Goal: Task Accomplishment & Management: Complete application form

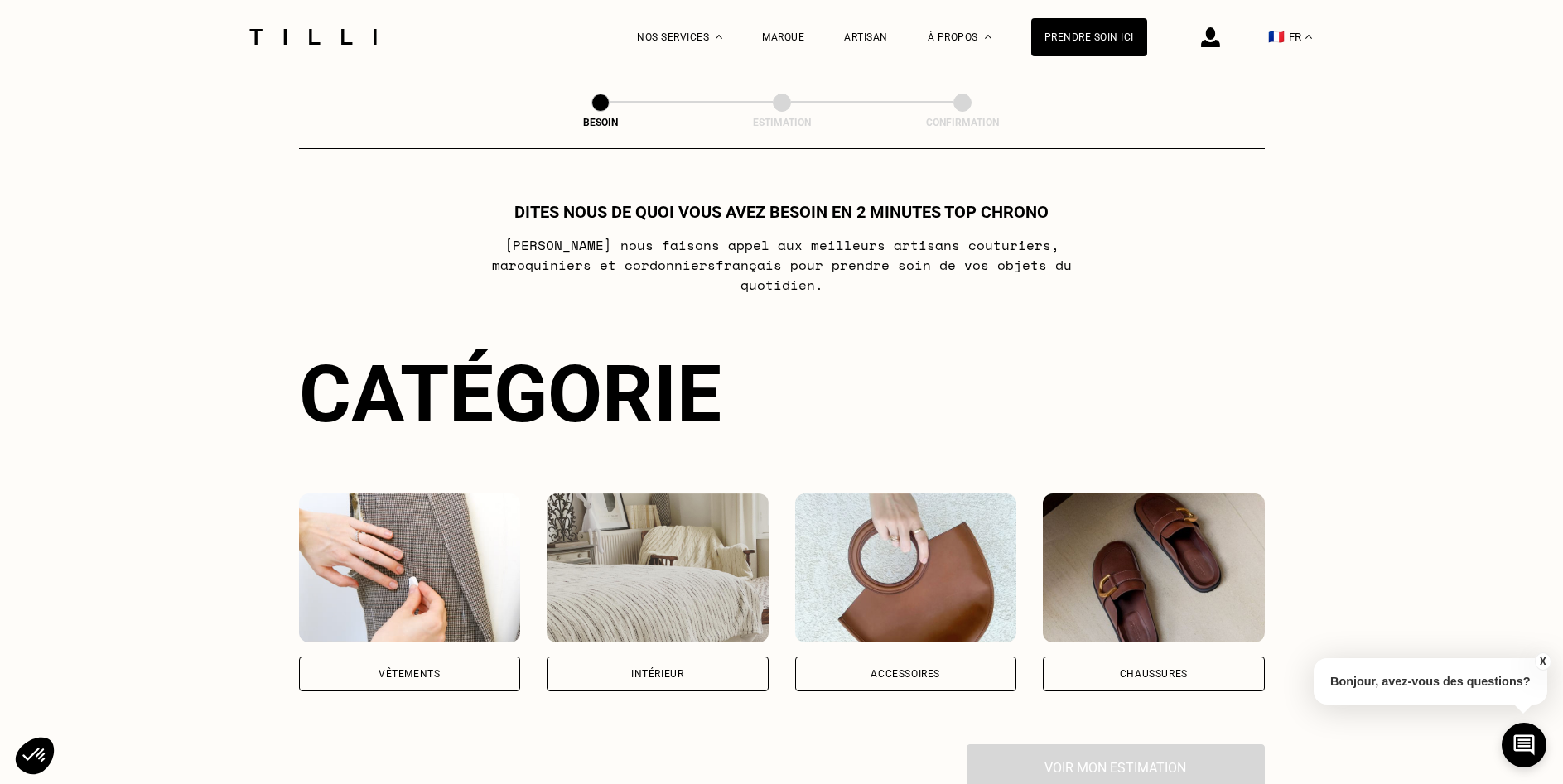
scroll to position [337, 0]
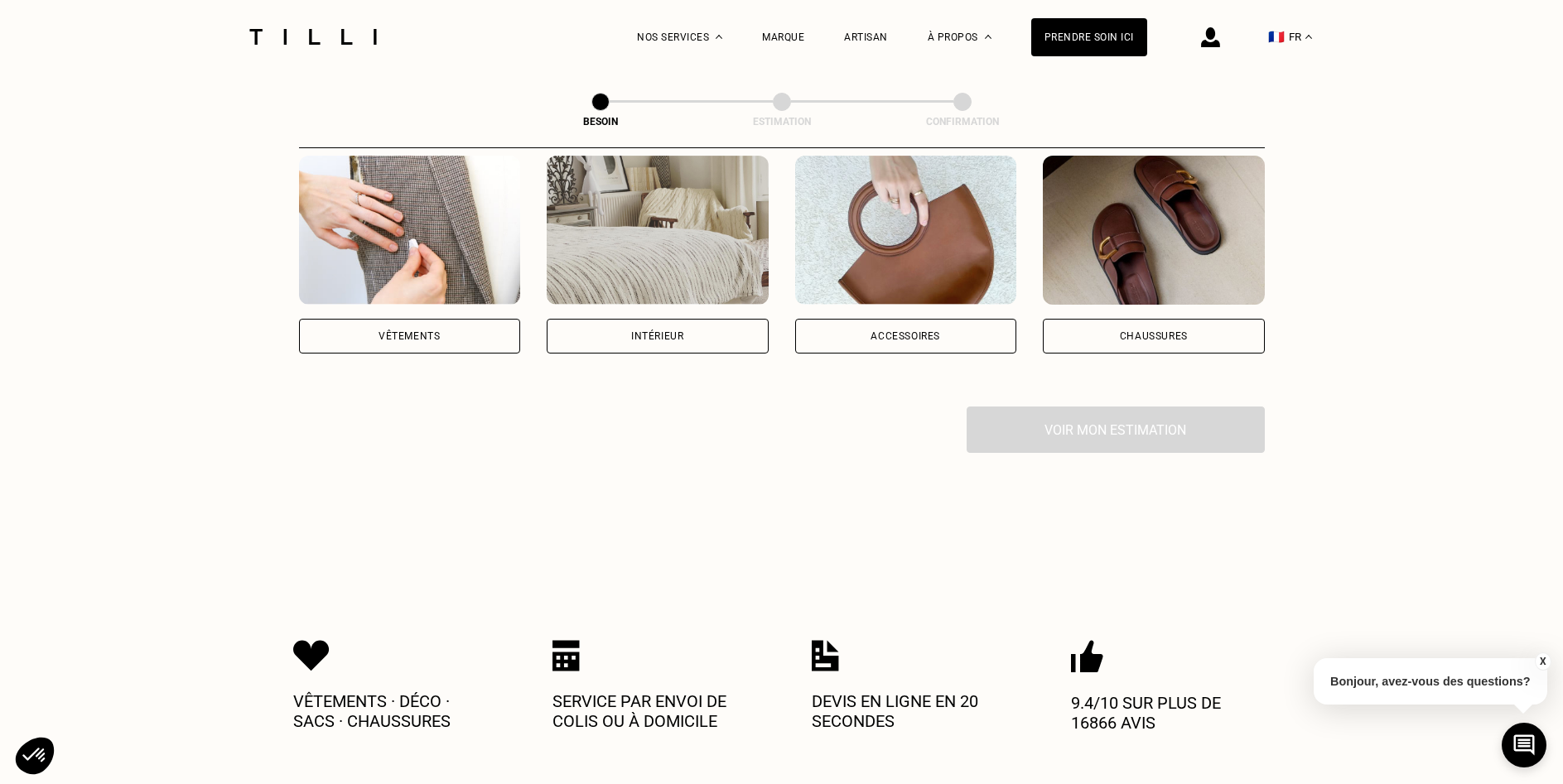
click at [1359, 683] on p "Bonjour, avez-vous des questions?" at bounding box center [1431, 681] width 233 height 47
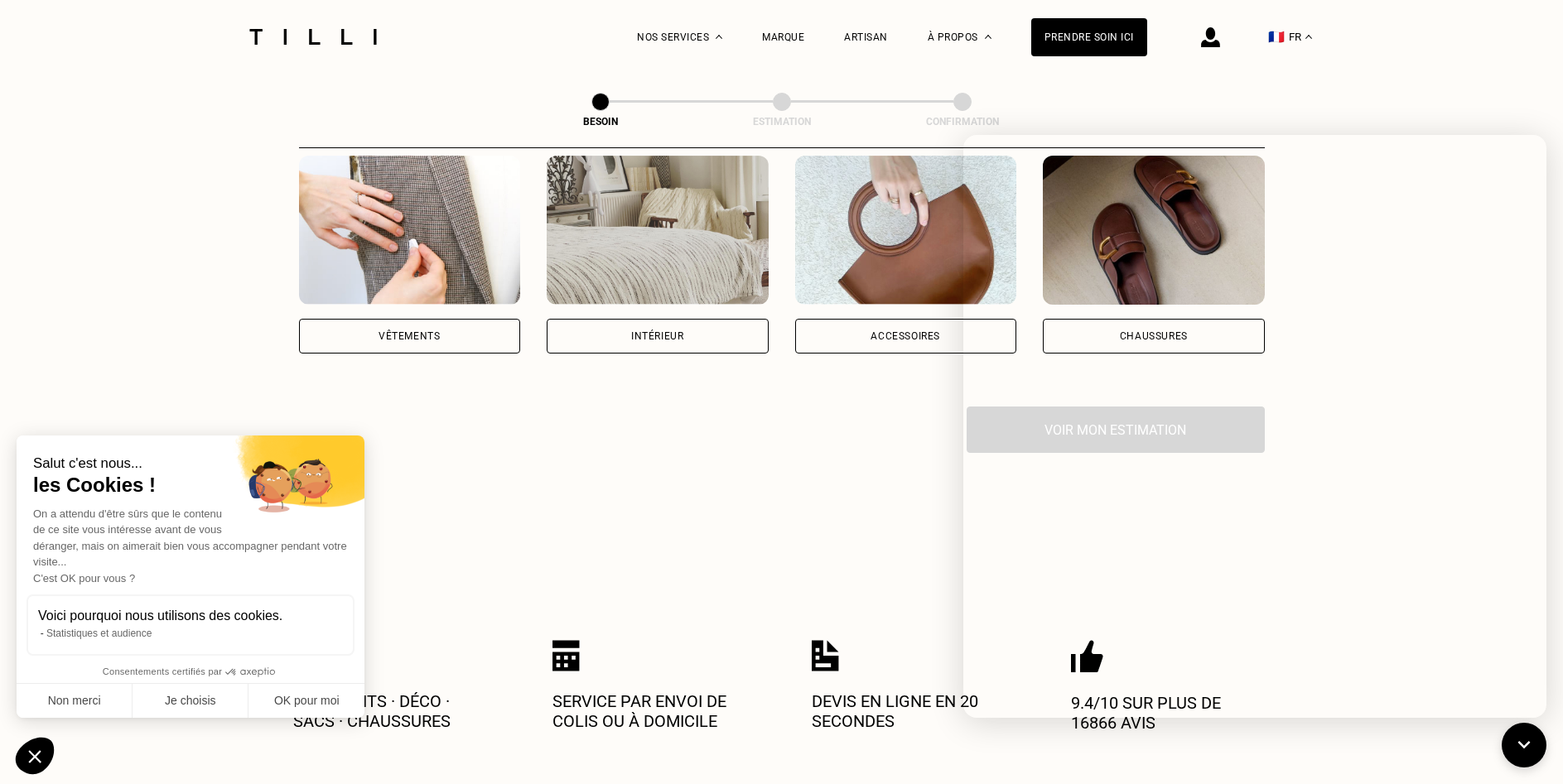
click at [612, 435] on div "Besoin Estimation Confirmation Dites nous de quoi vous avez besoin en 2 minutes…" at bounding box center [782, 144] width 1191 height 817
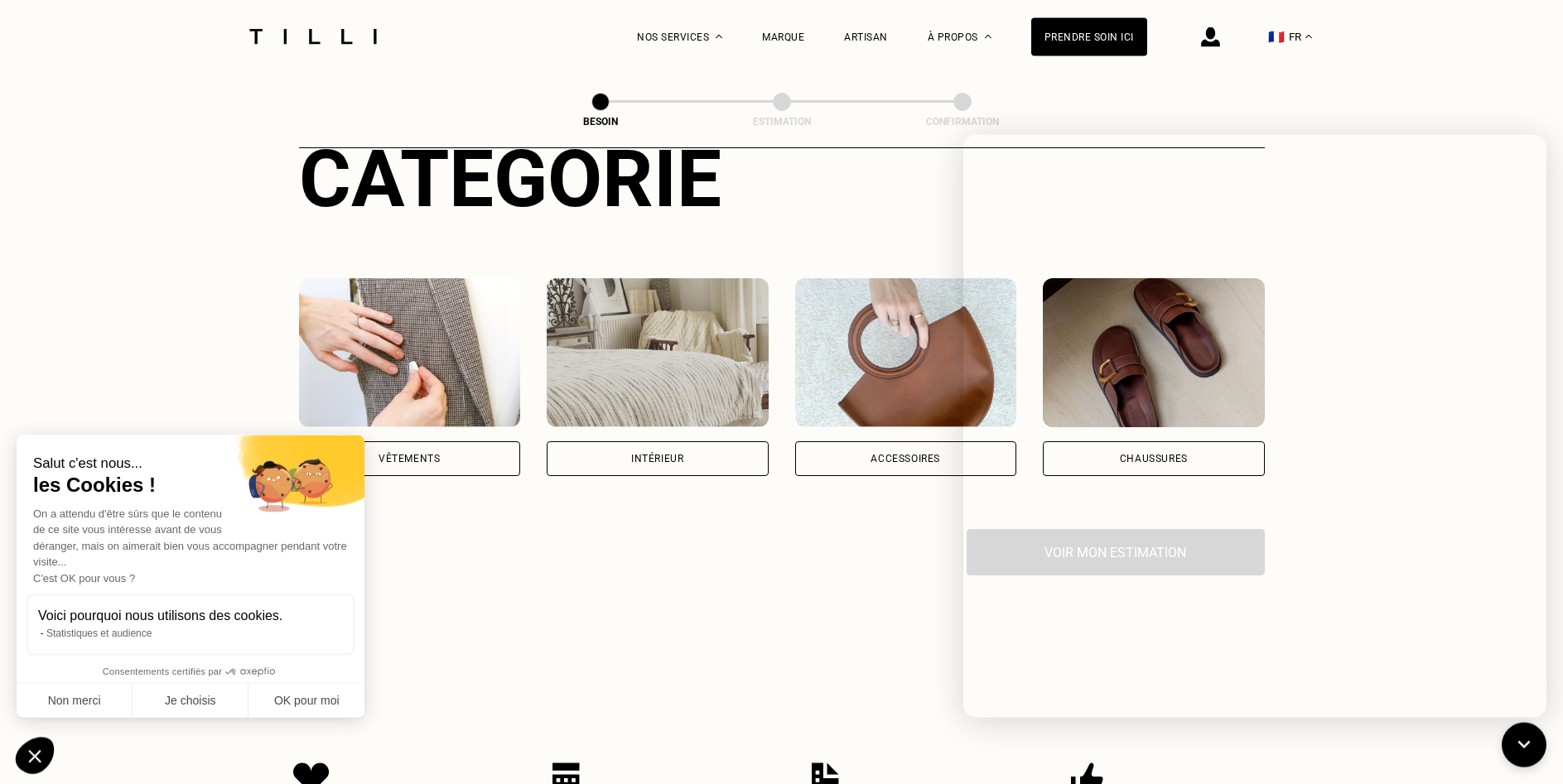
scroll to position [0, 0]
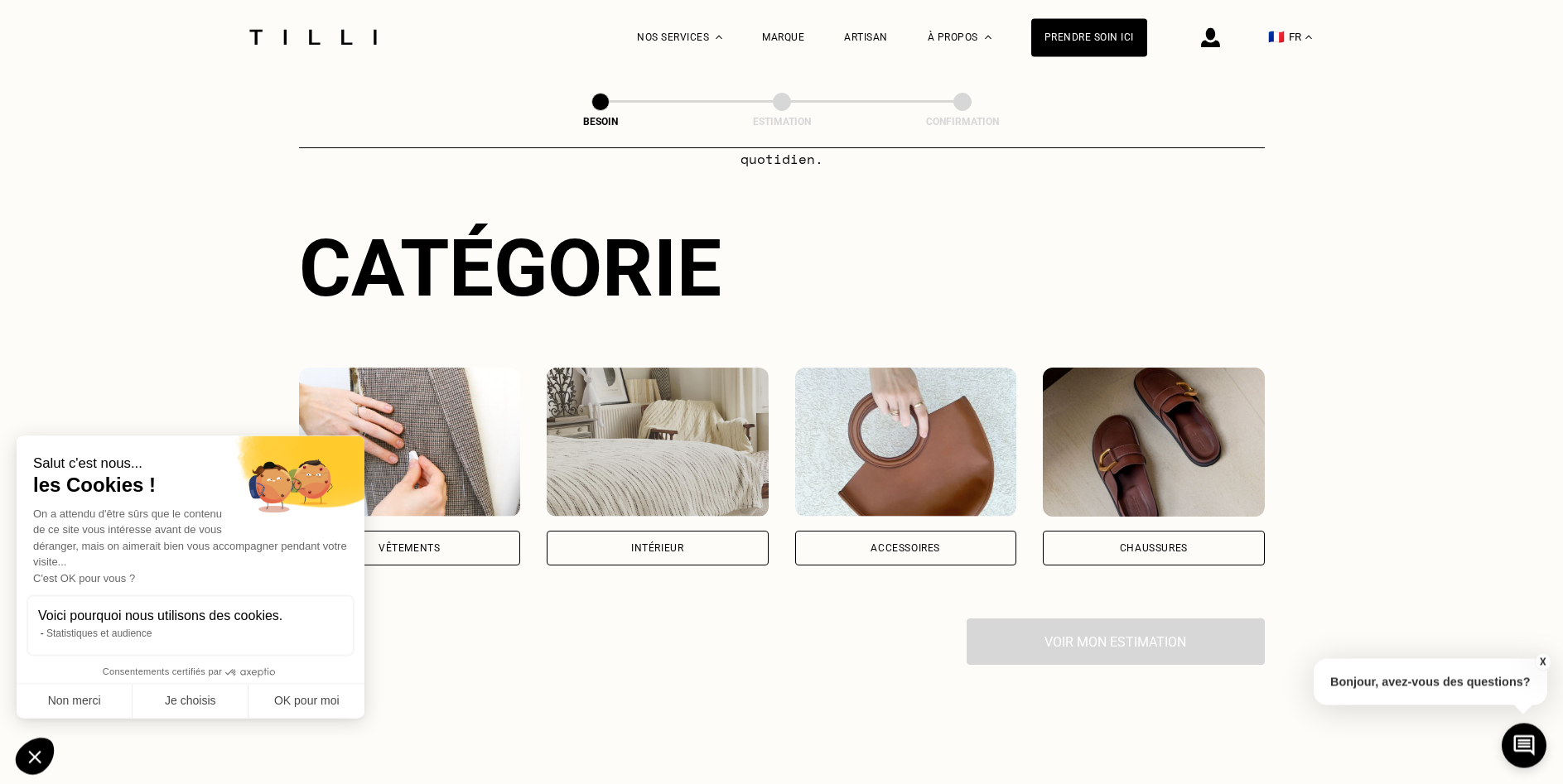
scroll to position [169, 0]
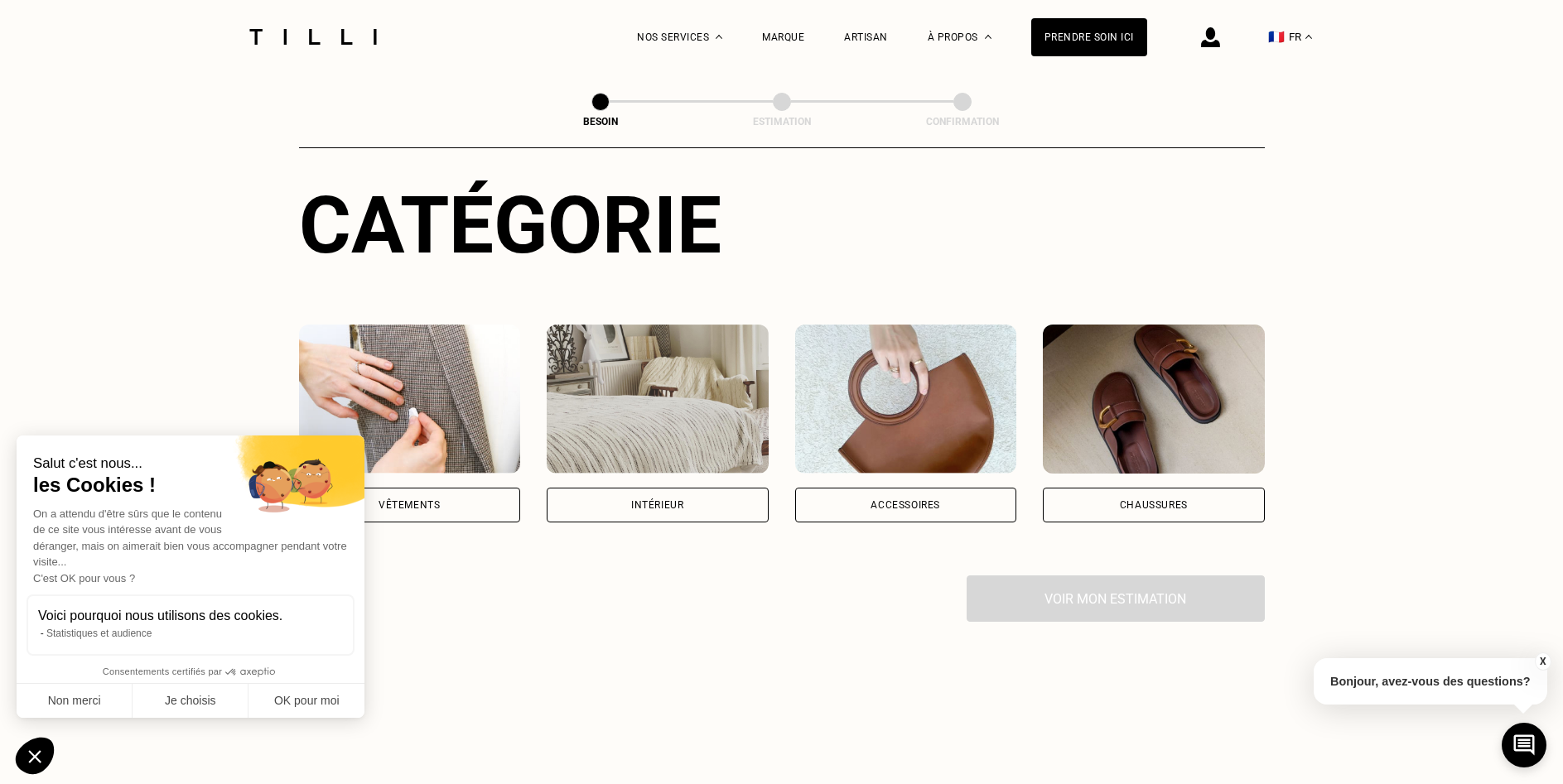
click at [1372, 685] on p "Bonjour, avez-vous des questions?" at bounding box center [1431, 681] width 233 height 47
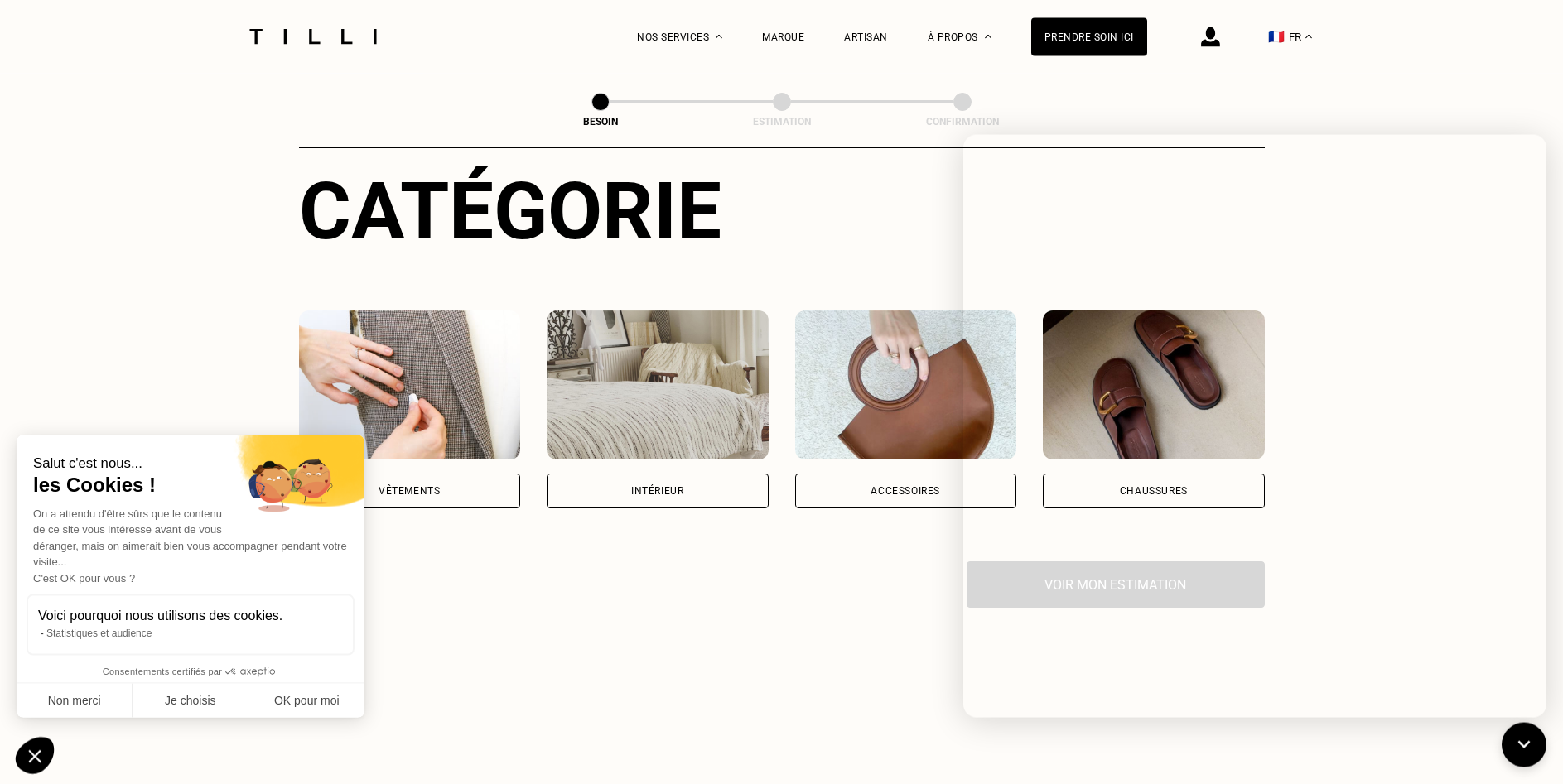
scroll to position [0, 0]
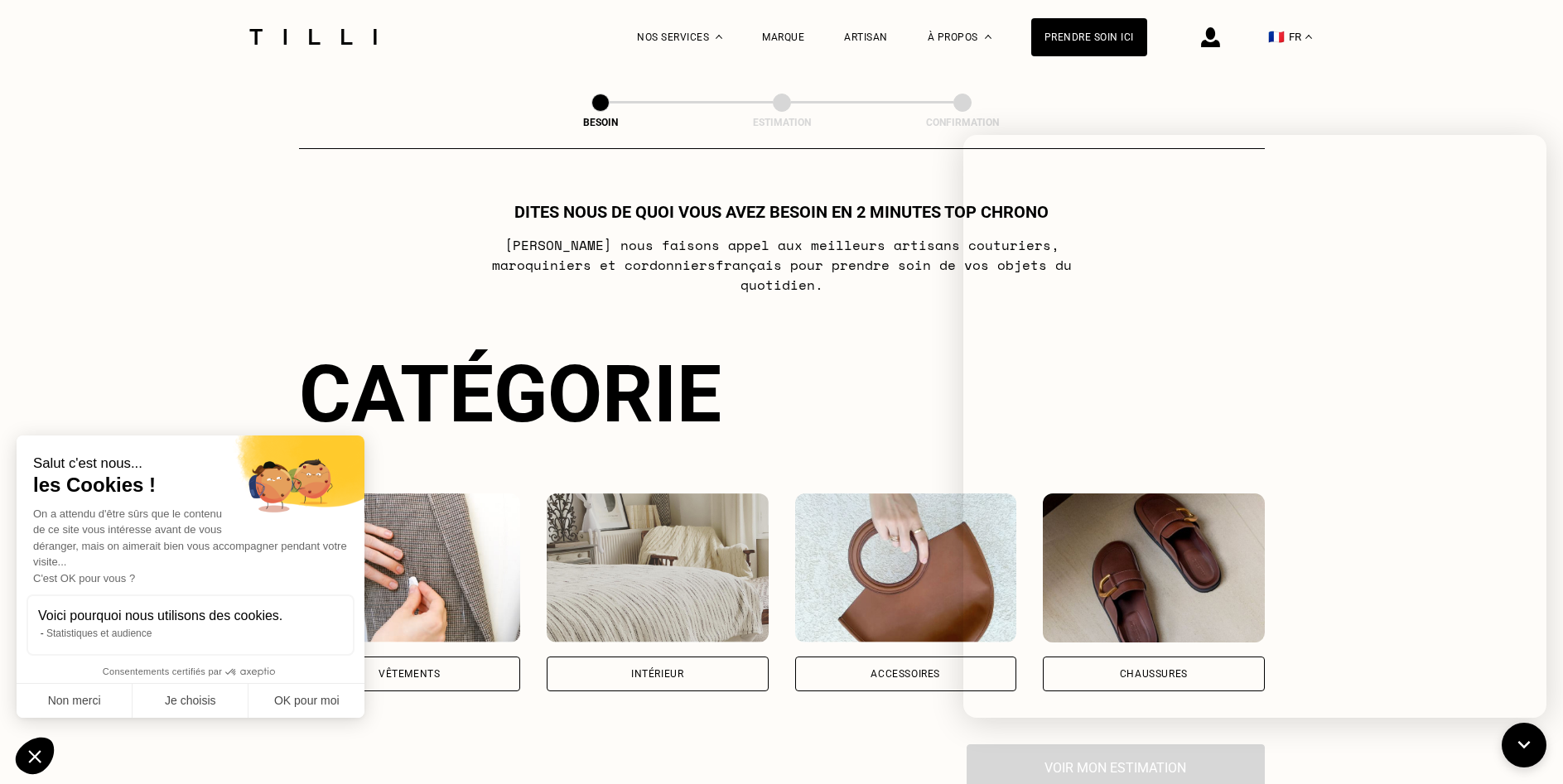
click at [765, 354] on div "Catégorie" at bounding box center [782, 393] width 966 height 92
drag, startPoint x: 1537, startPoint y: 746, endPoint x: 1483, endPoint y: 750, distance: 54.1
click at [1533, 748] on icon at bounding box center [1524, 745] width 25 height 40
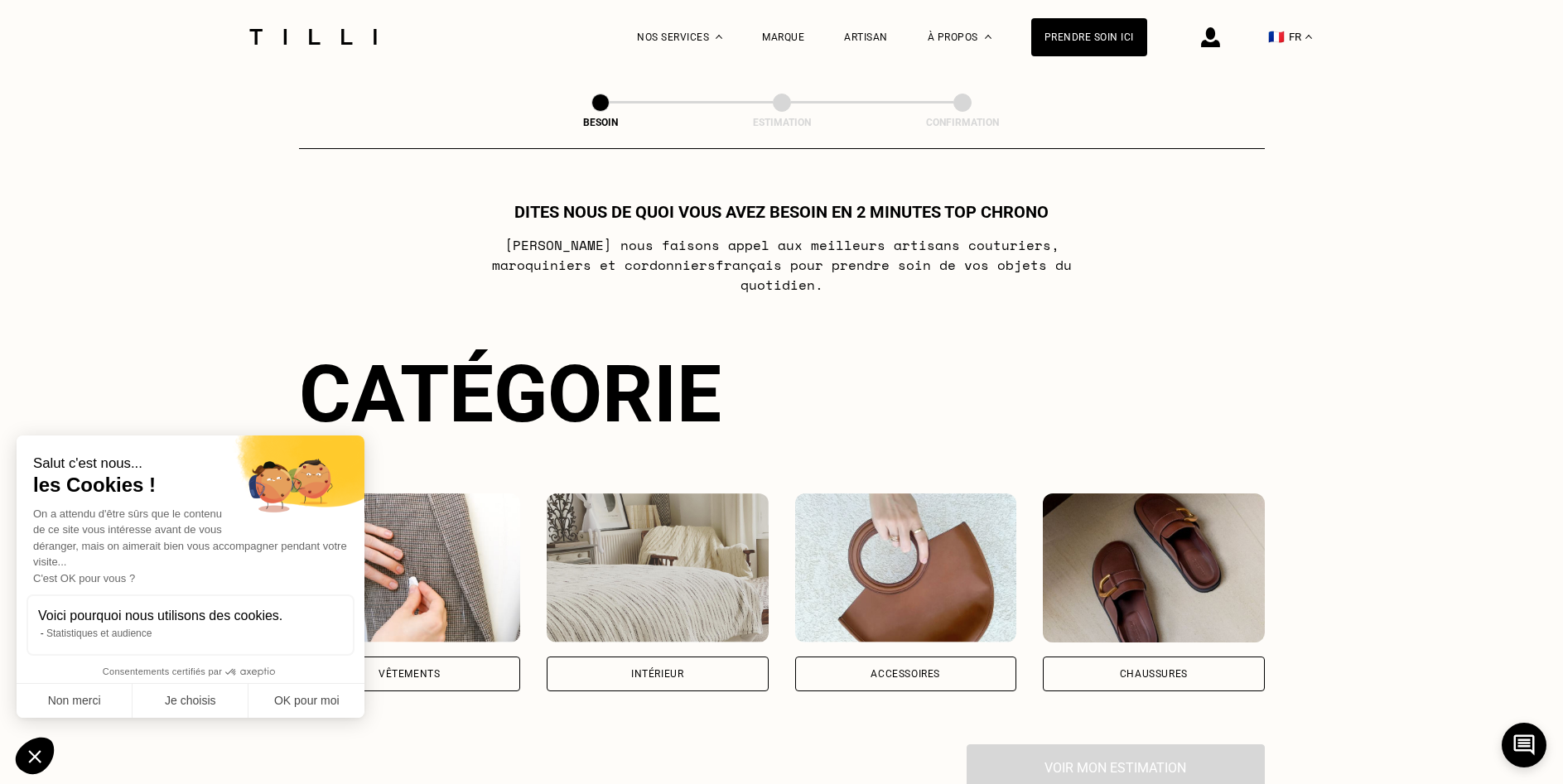
scroll to position [7, 0]
select select "FR"
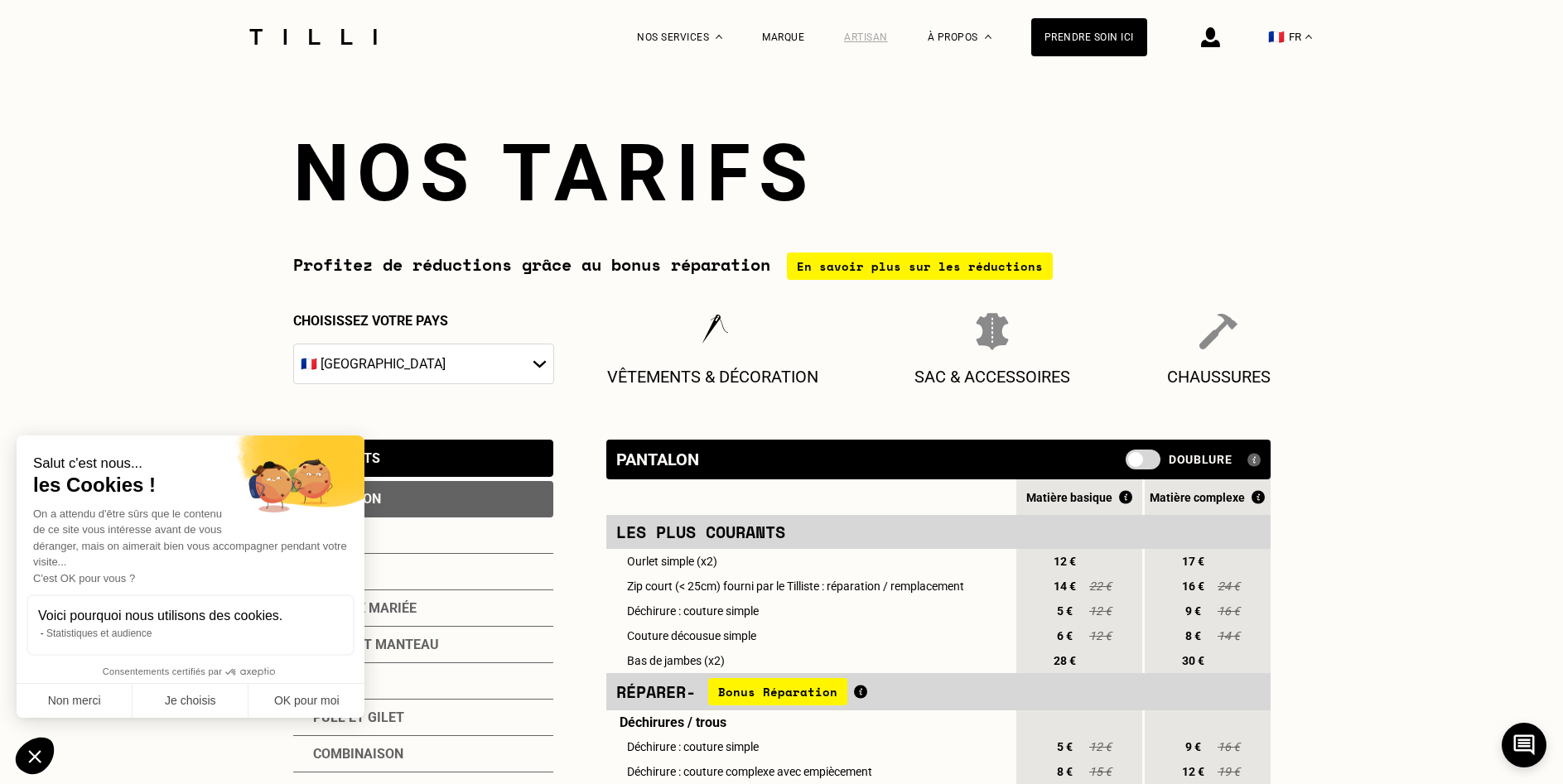
click at [878, 38] on div "Artisan" at bounding box center [865, 37] width 44 height 11
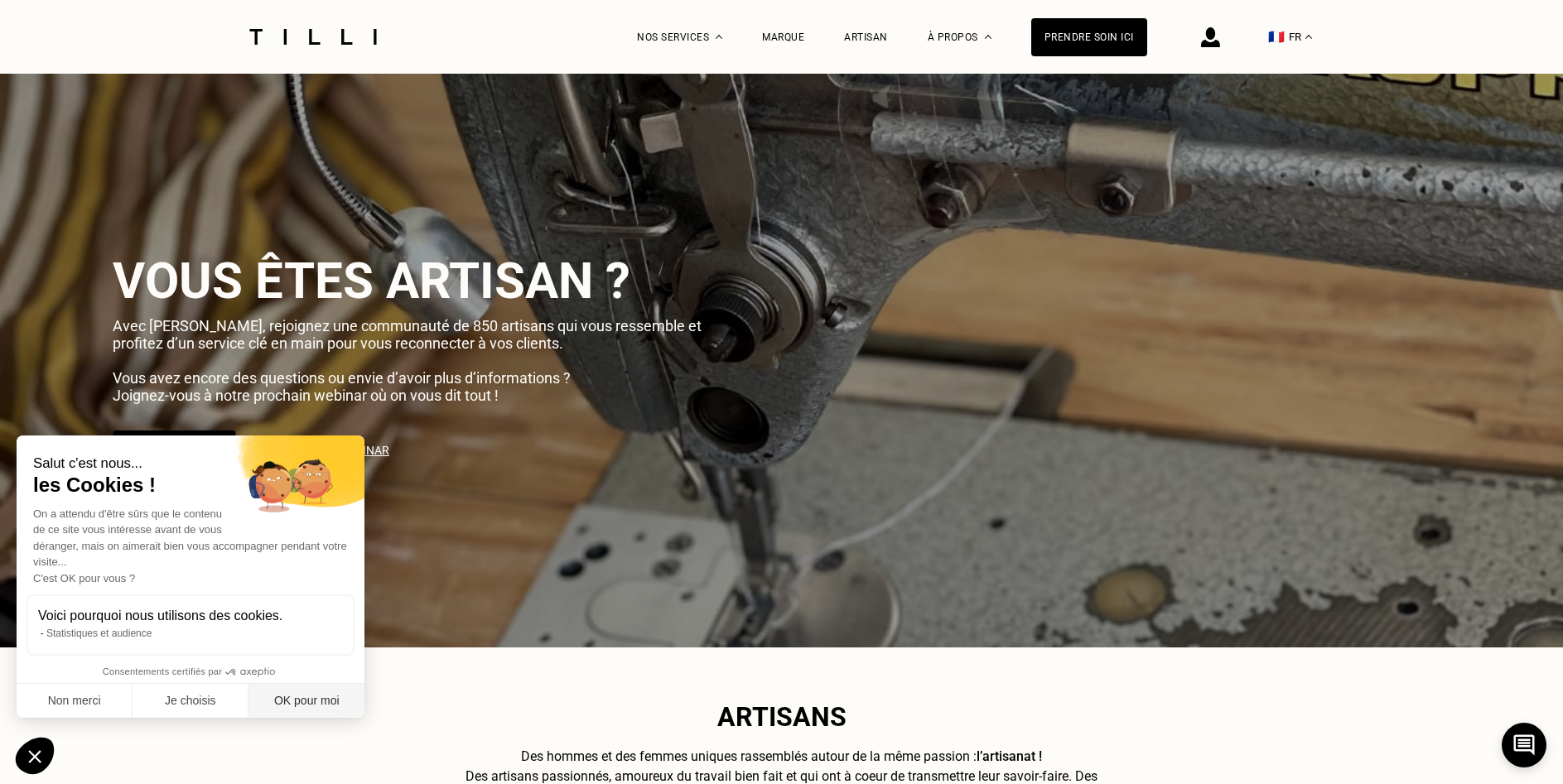
click at [286, 700] on button "OK pour moi" at bounding box center [306, 701] width 116 height 34
checkbox input "true"
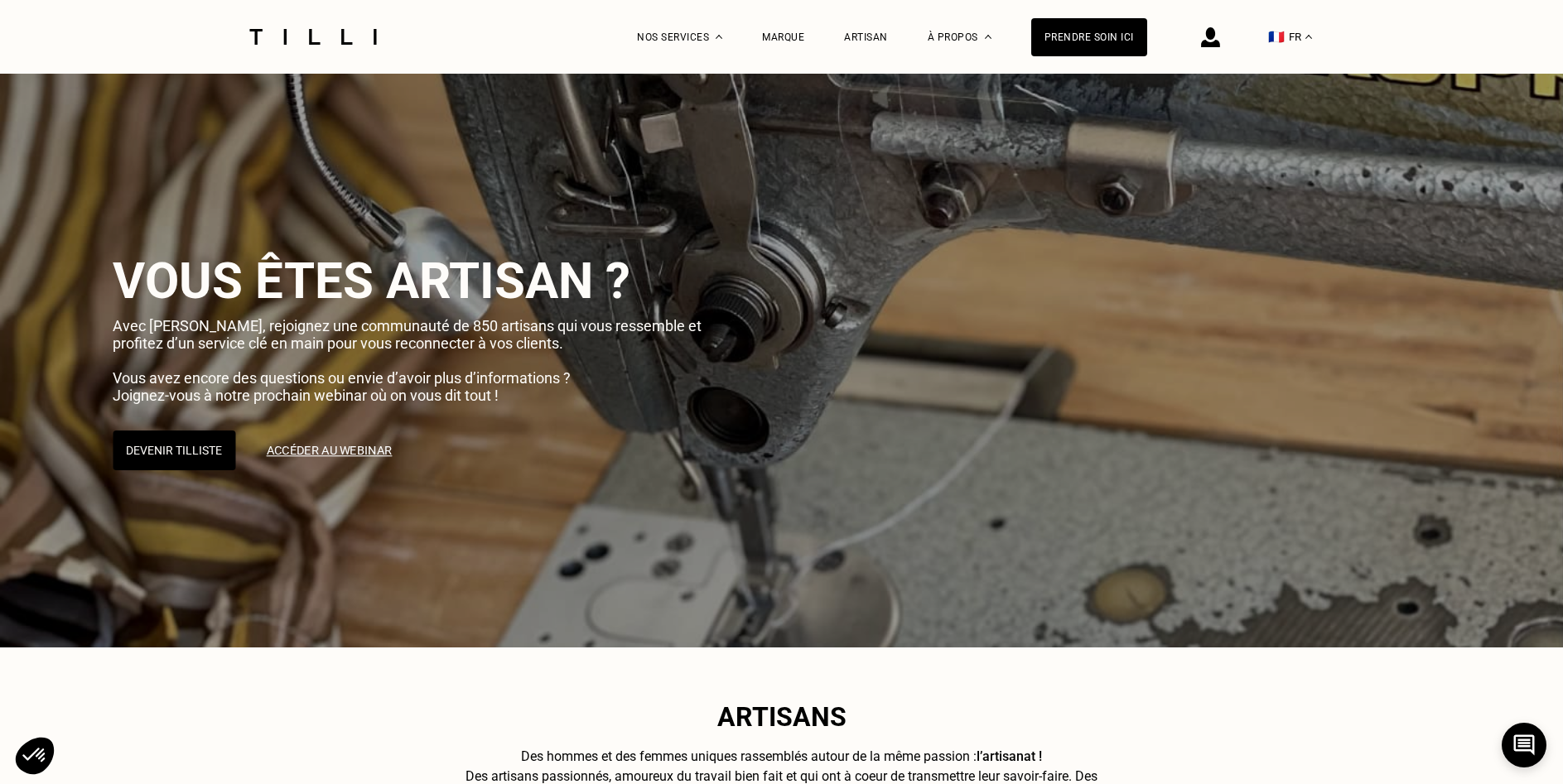
click at [315, 452] on link "Accéder au webinar" at bounding box center [328, 450] width 153 height 41
select select "FR"
